Goal: Information Seeking & Learning: Understand process/instructions

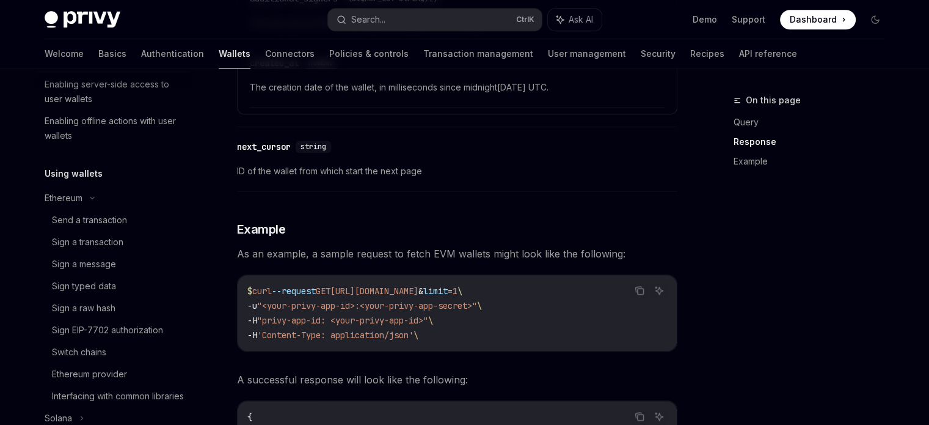
scroll to position [283, 0]
click at [114, 241] on div "Sign a transaction" at bounding box center [87, 239] width 71 height 15
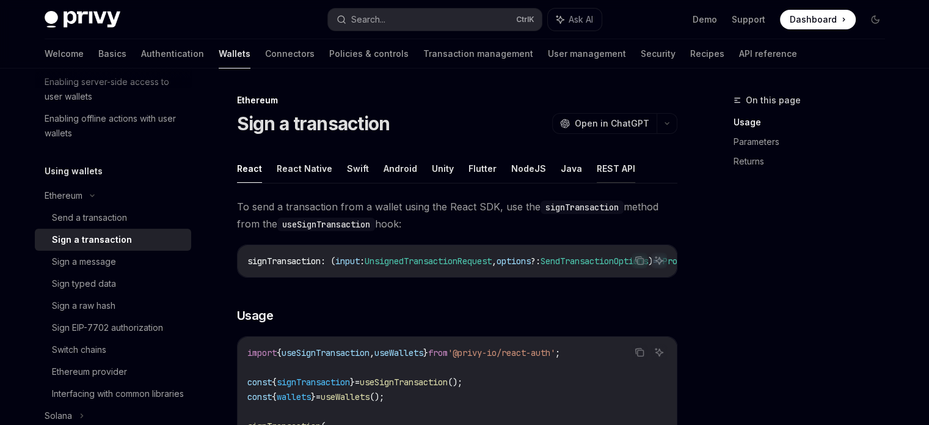
click at [603, 178] on button "REST API" at bounding box center [616, 168] width 38 height 29
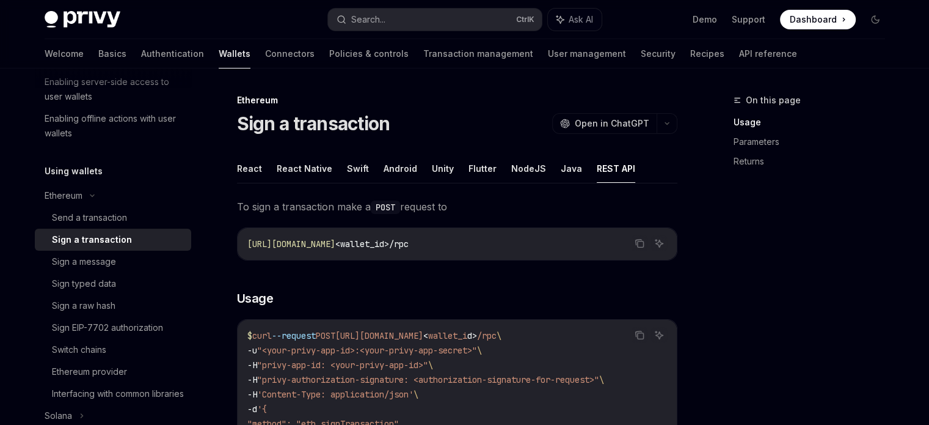
click at [603, 178] on button "REST API" at bounding box center [616, 168] width 38 height 29
type textarea "*"
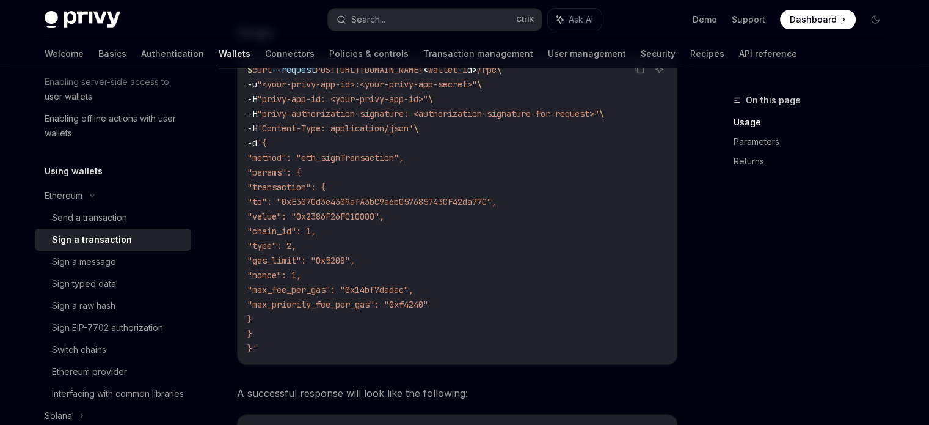
scroll to position [266, 0]
drag, startPoint x: 496, startPoint y: 302, endPoint x: 293, endPoint y: 284, distance: 203.6
click at [293, 284] on code "$ curl --request POST [URL][DOMAIN_NAME] < wallet_i d > /rpc \ -u "<your-privy-…" at bounding box center [457, 208] width 420 height 293
copy code ""max_fee_per_gas": "0x14bf7dadac", "max_priority_fee_per_gas": "0xf4240""
